Goal: Transaction & Acquisition: Purchase product/service

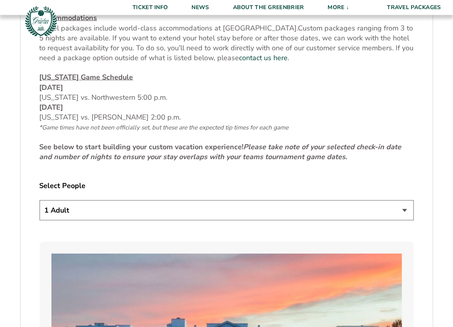
scroll to position [370, 0]
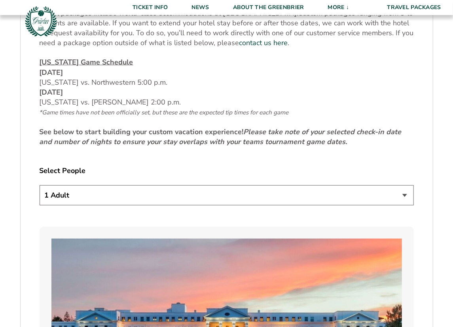
select select "2 Adults"
click option "2 Adults" at bounding box center [0, 0] width 0 height 0
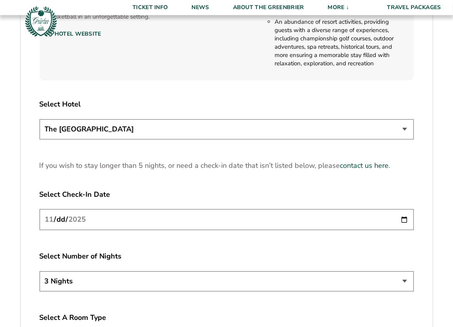
scroll to position [946, 0]
click at [404, 219] on input "2025-11-20" at bounding box center [227, 218] width 374 height 21
type input "2025-11-21"
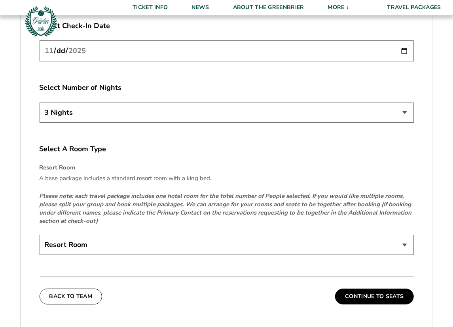
scroll to position [1152, 0]
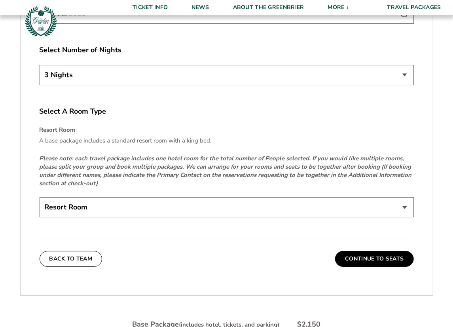
click at [40, 197] on select "Resort Room" at bounding box center [227, 207] width 374 height 20
click at [404, 208] on select "Resort Room" at bounding box center [227, 207] width 374 height 20
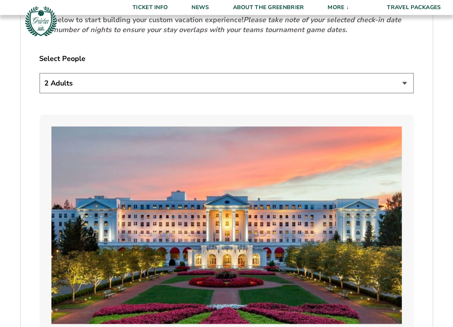
scroll to position [411, 0]
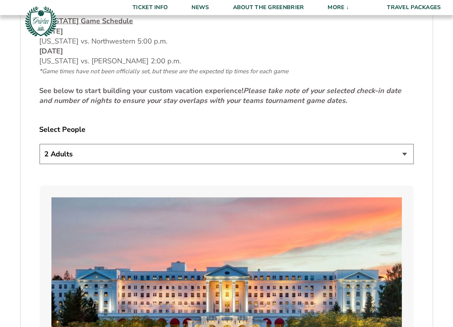
click at [40, 144] on select "1 Adult 2 Adults 3 Adults 4 Adults 2 Adults + 1 Child 2 Adults + 2 Children 2 A…" at bounding box center [227, 154] width 374 height 20
select select "2 Adults + 2 Children"
click option "2 Adults + 2 Children" at bounding box center [0, 0] width 0 height 0
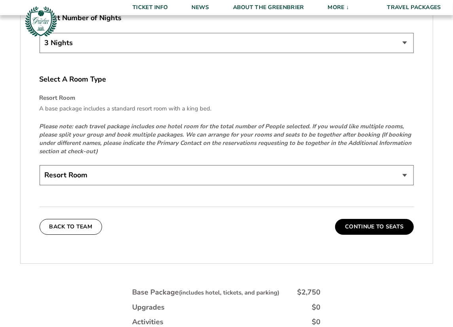
scroll to position [1193, 0]
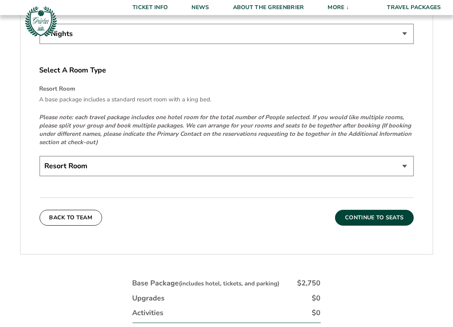
click at [359, 216] on button "Continue To Seats" at bounding box center [374, 218] width 78 height 16
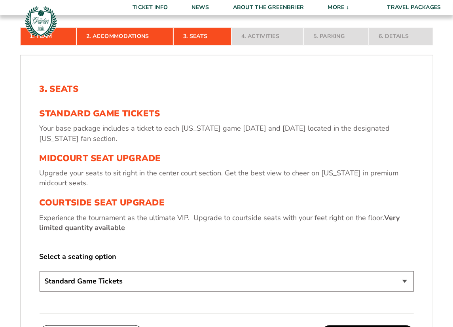
scroll to position [237, 0]
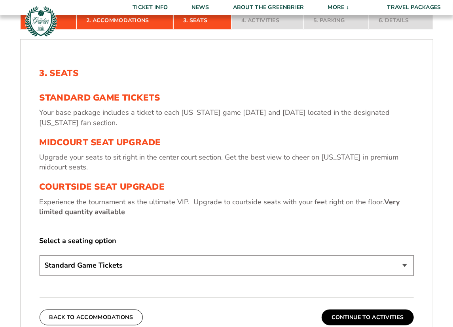
click at [40, 255] on select "Standard Game Tickets Midcourt Seat Upgrade (+$130 per person) Courtside Seat U…" at bounding box center [227, 265] width 374 height 20
click at [316, 223] on div "3. Seats Standard Game Tickets Your base package includes a ticket to each Virg…" at bounding box center [227, 173] width 374 height 210
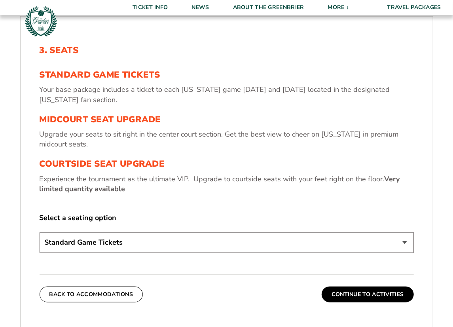
scroll to position [278, 0]
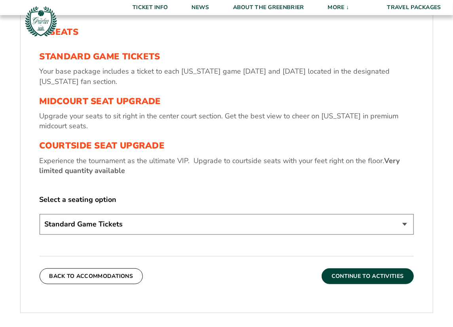
click at [356, 275] on button "Continue To Activities" at bounding box center [368, 276] width 92 height 16
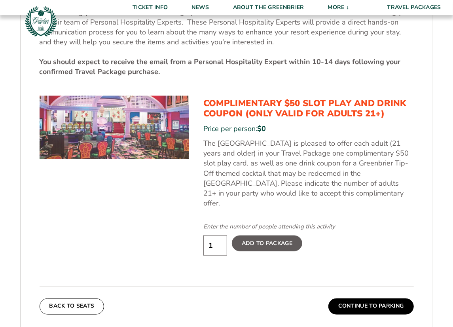
scroll to position [401, 0]
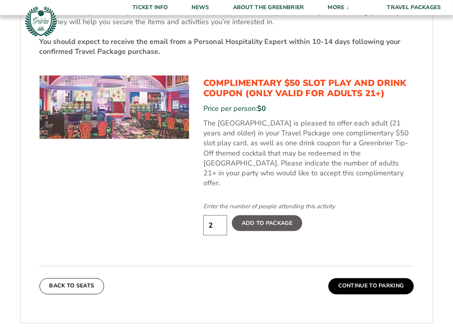
type input "2"
click at [218, 215] on input "2" at bounding box center [215, 225] width 24 height 20
click at [274, 215] on label "Add To Package" at bounding box center [267, 223] width 70 height 16
click at [0, 0] on input "Add To Package" at bounding box center [0, 0] width 0 height 0
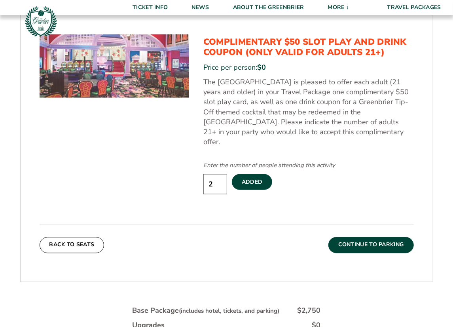
click at [347, 237] on button "Continue To Parking" at bounding box center [370, 245] width 85 height 16
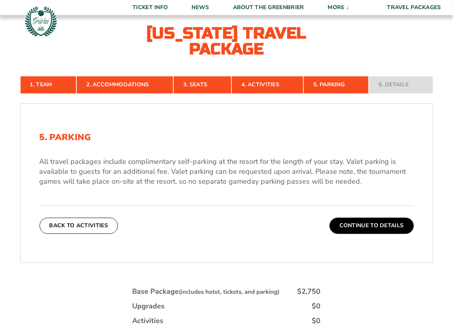
scroll to position [154, 0]
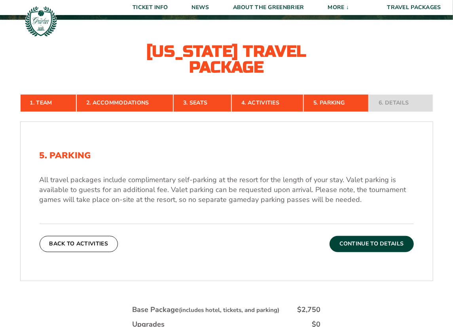
click at [352, 243] on button "Continue To Details" at bounding box center [371, 244] width 84 height 16
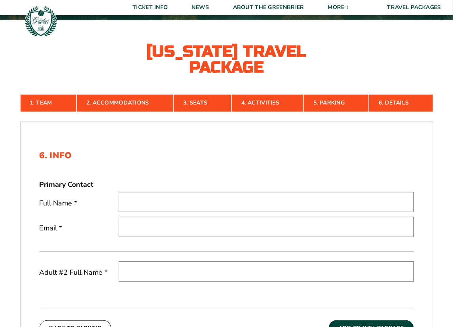
click at [193, 196] on input "text" at bounding box center [266, 202] width 295 height 20
type input "[PERSON_NAME]"
click at [146, 227] on input "email" at bounding box center [266, 227] width 295 height 20
type input "p"
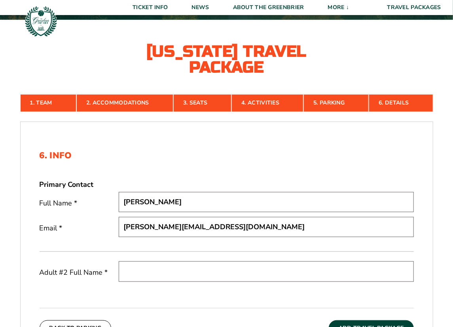
type input "[PERSON_NAME][EMAIL_ADDRESS][DOMAIN_NAME]"
click at [138, 267] on input "text" at bounding box center [266, 271] width 295 height 20
type input "a"
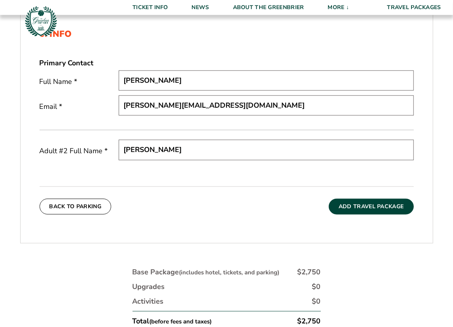
scroll to position [237, 0]
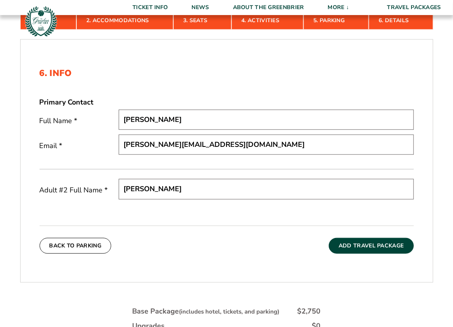
type input "[PERSON_NAME]"
click at [350, 248] on button "Add Travel Package" at bounding box center [371, 246] width 85 height 16
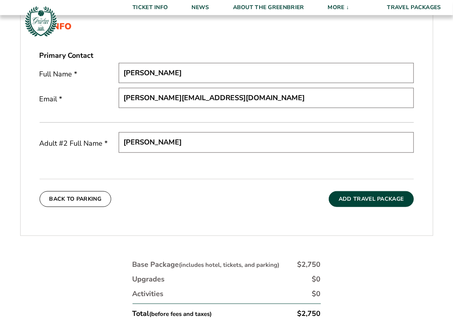
scroll to position [278, 0]
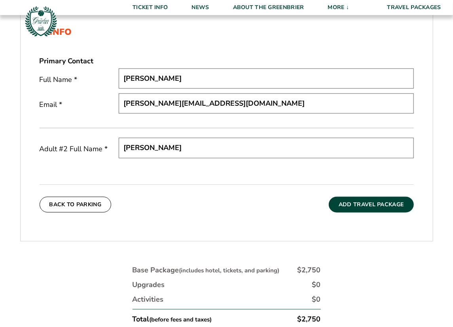
click at [355, 204] on button "Add Travel Package" at bounding box center [371, 205] width 85 height 16
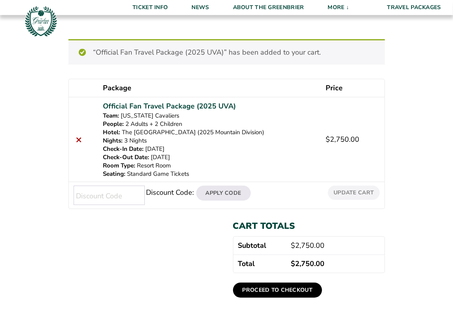
scroll to position [82, 0]
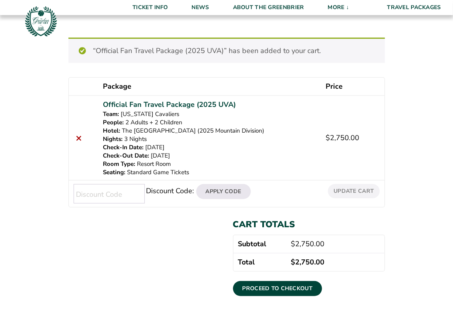
click at [114, 191] on input "Discount Code:" at bounding box center [109, 193] width 71 height 19
click at [130, 229] on div "Cart totals Subtotal $ 2,750.00 Total $ 2,750.00 Proceed to checkout" at bounding box center [226, 263] width 316 height 92
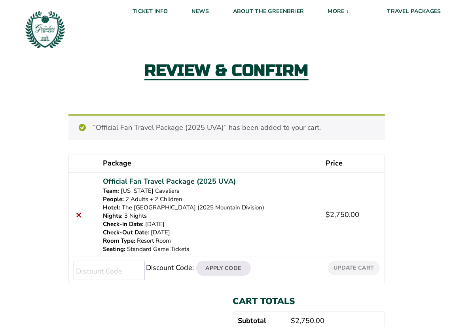
scroll to position [0, 0]
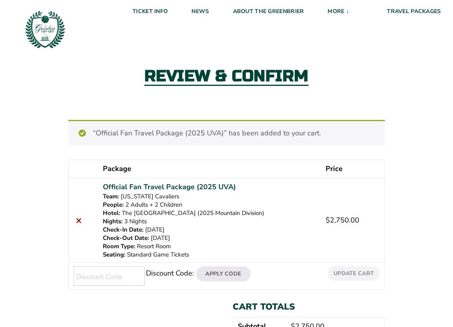
click at [163, 69] on h2 "Review & Confirm" at bounding box center [226, 77] width 165 height 18
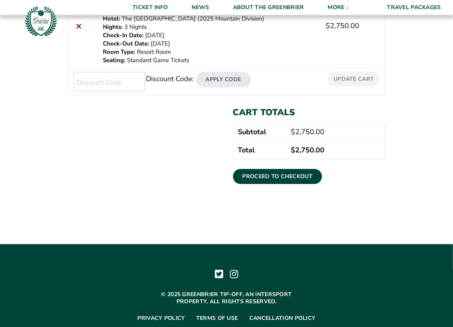
scroll to position [247, 0]
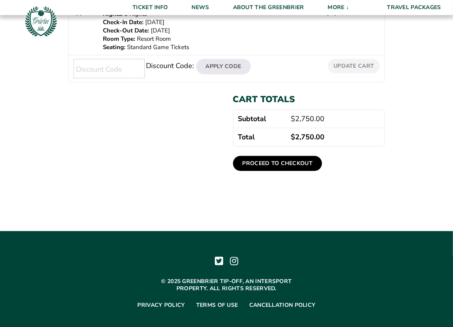
click at [256, 159] on link "Proceed to checkout" at bounding box center [277, 163] width 89 height 15
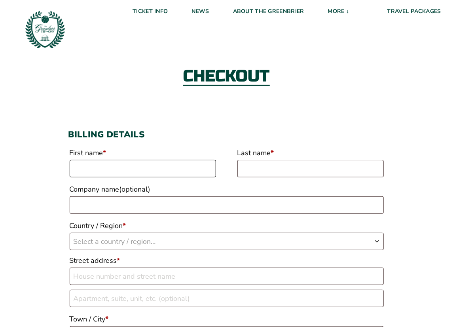
click at [136, 170] on input "First name *" at bounding box center [143, 168] width 146 height 17
type input "[PERSON_NAME]"
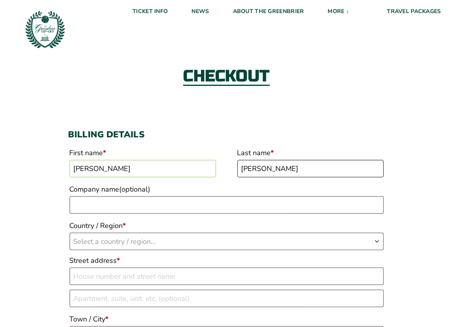
type input "Elias"
click at [108, 244] on span "Select a country / region…" at bounding box center [115, 241] width 82 height 9
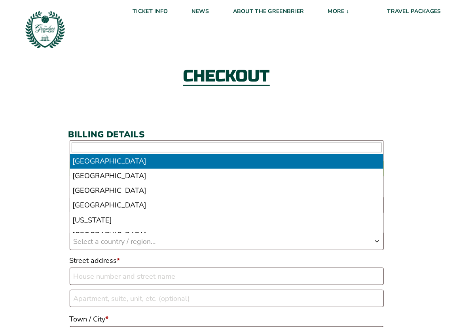
click at [108, 244] on span "Select a country / region…" at bounding box center [115, 241] width 82 height 9
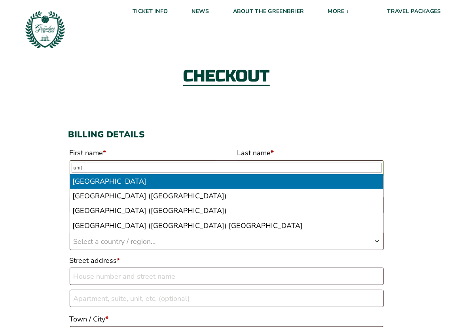
type input "unit"
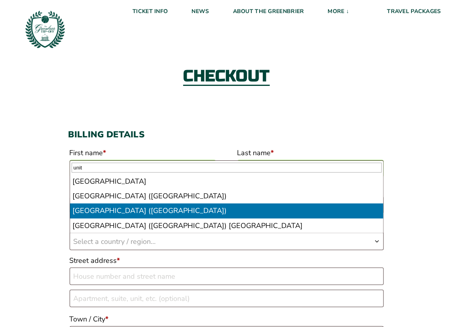
select select "US"
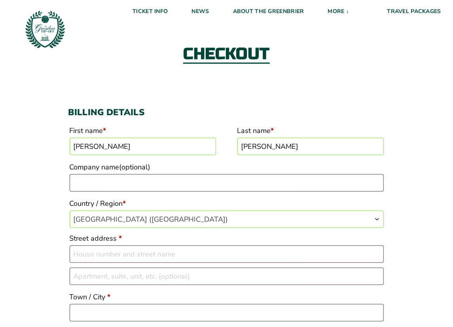
scroll to position [41, 0]
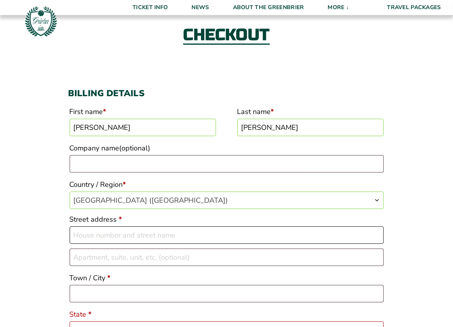
click at [120, 237] on input "Street address *" at bounding box center [227, 234] width 314 height 17
type input "[STREET_ADDRESS]"
type input "Keswick"
select select "VA"
type input "22947"
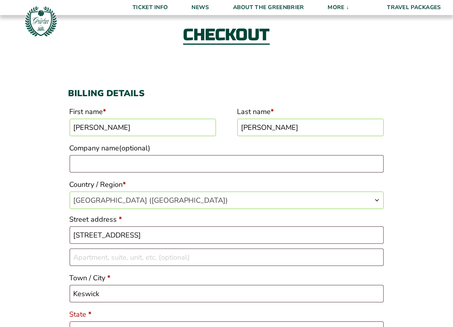
type input "[PHONE_NUMBER]"
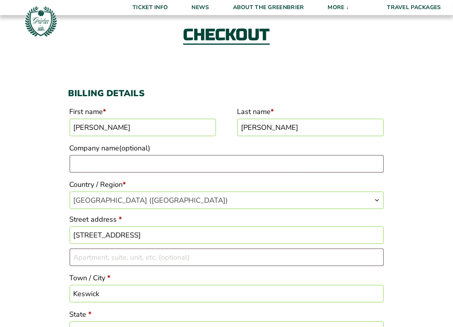
scroll to position [208, 0]
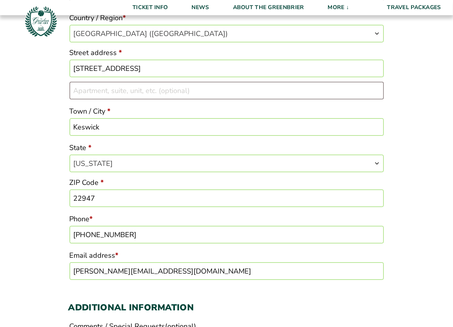
drag, startPoint x: 169, startPoint y: 271, endPoint x: 50, endPoint y: 267, distance: 119.1
click at [70, 270] on input "eliaspatrick@hotmail.com" at bounding box center [227, 270] width 314 height 17
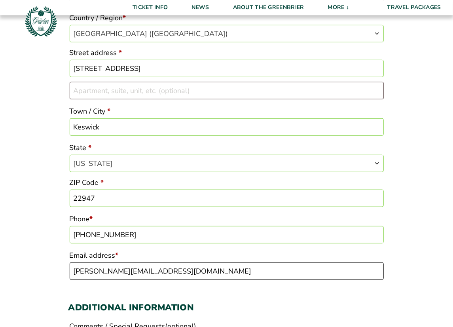
type input "[PERSON_NAME][EMAIL_ADDRESS][DOMAIN_NAME]"
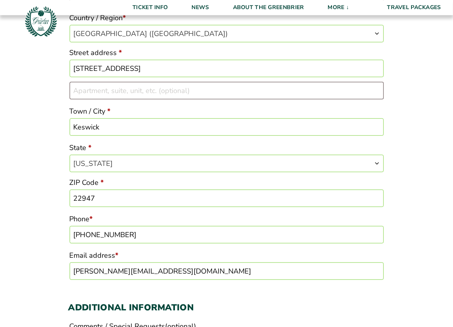
click at [211, 292] on div "Billing details First name * Patrick Last name * Elias Company name (optional) …" at bounding box center [226, 141] width 316 height 458
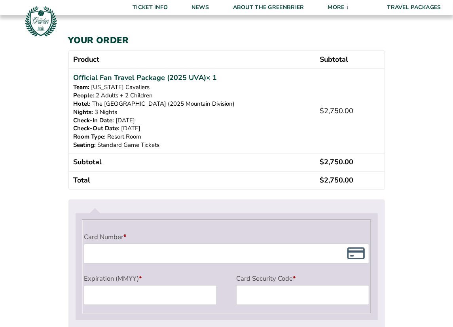
scroll to position [537, 0]
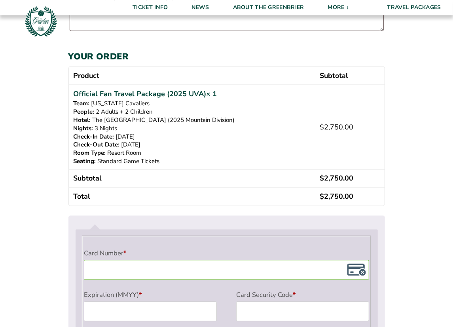
click at [203, 245] on div "Card Number *" at bounding box center [227, 262] width 288 height 35
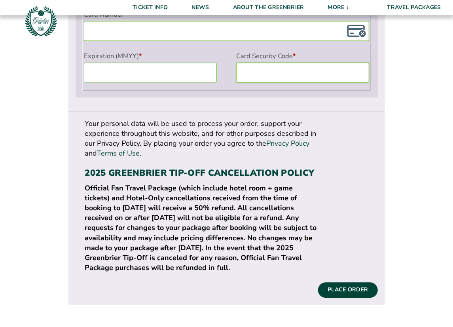
scroll to position [784, 0]
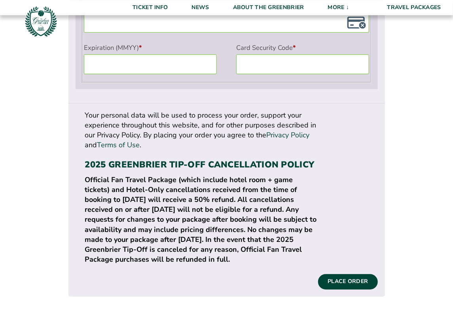
click at [343, 233] on div "Your personal data will be used to process your order, support your experience …" at bounding box center [226, 199] width 316 height 193
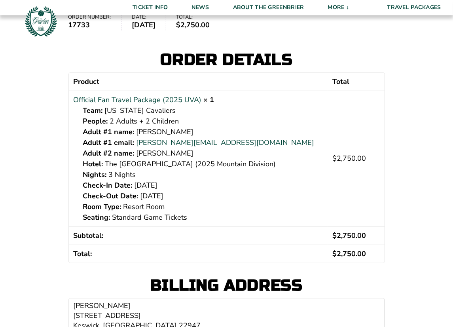
scroll to position [123, 0]
